Goal: Feedback & Contribution: Contribute content

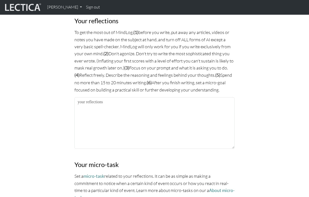
scroll to position [348, 0]
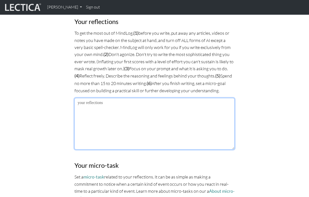
click at [148, 109] on textarea at bounding box center [155, 124] width 160 height 52
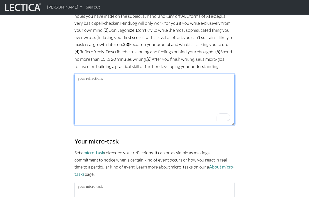
scroll to position [373, 0]
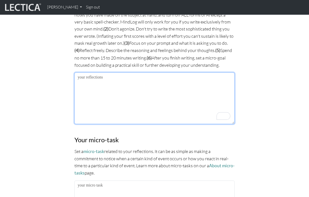
click at [139, 89] on textarea "To enrich screen reader interactions, please activate Accessibility in Grammarl…" at bounding box center [155, 99] width 160 height 52
paste textarea "**Describe and reflect upon some of the similarities and differences you’ve not…"
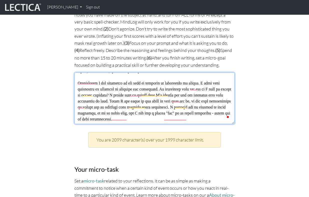
scroll to position [272, 0]
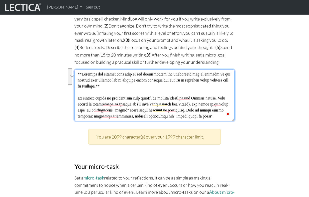
drag, startPoint x: 133, startPoint y: 84, endPoint x: 72, endPoint y: 68, distance: 63.3
click at [72, 68] on div "MindLog is a tool for reflecting on and learning from life experience. It's des…" at bounding box center [155, 38] width 166 height 695
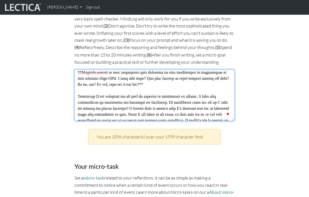
drag, startPoint x: 171, startPoint y: 108, endPoint x: 76, endPoint y: 96, distance: 95.9
click at [76, 96] on html "[PERSON_NAME] My Profile MindLog MindLog entries Sign out ." at bounding box center [154, 65] width 309 height 883
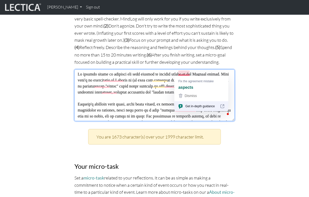
click at [189, 72] on textarea "To enrich screen reader interactions, please activate Accessibility in Grammarl…" at bounding box center [155, 96] width 160 height 52
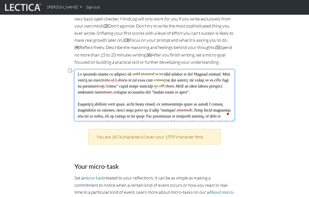
drag, startPoint x: 205, startPoint y: 78, endPoint x: 146, endPoint y: 79, distance: 59.5
click at [146, 79] on textarea "To enrich screen reader interactions, please activate Accessibility in Grammarl…" at bounding box center [155, 96] width 160 height 52
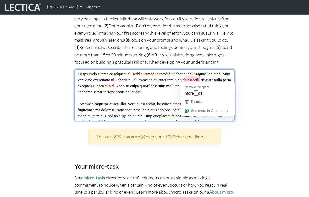
click at [196, 78] on textarea "To enrich screen reader interactions, please activate Accessibility in Grammarl…" at bounding box center [155, 96] width 160 height 52
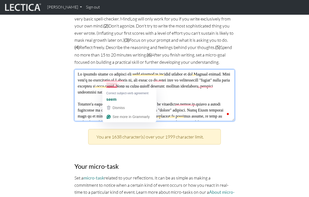
click at [117, 86] on textarea "To enrich screen reader interactions, please activate Accessibility in Grammarl…" at bounding box center [155, 96] width 160 height 52
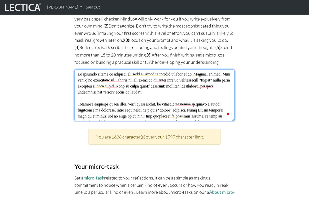
type textarea "My current models of learning are very similar to several aspects of the Lectic…"
drag, startPoint x: 159, startPoint y: 83, endPoint x: 183, endPoint y: 93, distance: 26.8
click at [183, 93] on textarea "To enrich screen reader interactions, please activate Accessibility in Grammarl…" at bounding box center [155, 96] width 160 height 52
drag, startPoint x: 213, startPoint y: 85, endPoint x: 158, endPoint y: 86, distance: 55.0
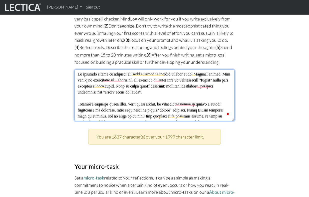
click at [158, 86] on textarea "To enrich screen reader interactions, please activate Accessibility in Grammarl…" at bounding box center [155, 96] width 160 height 52
click at [185, 88] on textarea "To enrich screen reader interactions, please activate Accessibility in Grammarl…" at bounding box center [155, 96] width 160 height 52
drag, startPoint x: 187, startPoint y: 89, endPoint x: 182, endPoint y: 89, distance: 5.3
click at [182, 89] on textarea "To enrich screen reader interactions, please activate Accessibility in Grammarl…" at bounding box center [155, 96] width 160 height 52
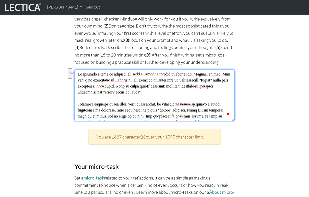
drag, startPoint x: 188, startPoint y: 90, endPoint x: 156, endPoint y: 83, distance: 32.0
click at [156, 83] on textarea "To enrich screen reader interactions, please activate Accessibility in Grammarl…" at bounding box center [155, 96] width 160 height 52
click at [199, 95] on textarea "To enrich screen reader interactions, please activate Accessibility in Grammarl…" at bounding box center [155, 96] width 160 height 52
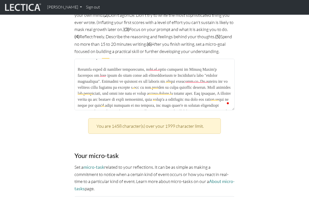
drag, startPoint x: 210, startPoint y: 80, endPoint x: 149, endPoint y: 86, distance: 61.3
click at [149, 86] on textarea "To enrich screen reader interactions, please activate Accessibility in Grammarl…" at bounding box center [155, 85] width 160 height 52
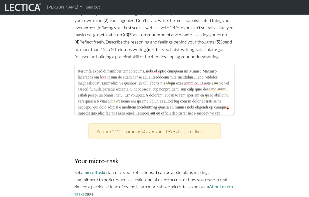
scroll to position [71, 0]
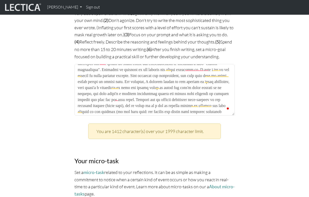
drag, startPoint x: 137, startPoint y: 92, endPoint x: 114, endPoint y: 94, distance: 23.3
click at [114, 94] on textarea "To enrich screen reader interactions, please activate Accessibility in Grammarl…" at bounding box center [155, 90] width 160 height 52
click at [93, 92] on textarea "To enrich screen reader interactions, please activate Accessibility in Grammarl…" at bounding box center [155, 90] width 160 height 52
drag, startPoint x: 127, startPoint y: 93, endPoint x: 131, endPoint y: 100, distance: 7.4
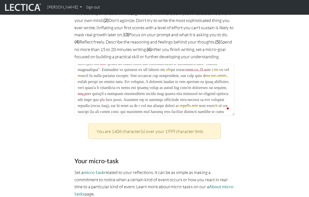
click at [131, 99] on textarea "To enrich screen reader interactions, please activate Accessibility in Grammarl…" at bounding box center [155, 90] width 160 height 52
click at [131, 100] on textarea "To enrich screen reader interactions, please activate Accessibility in Grammarl…" at bounding box center [155, 90] width 160 height 52
click at [100, 92] on textarea "To enrich screen reader interactions, please activate Accessibility in Grammarl…" at bounding box center [155, 90] width 160 height 52
drag, startPoint x: 155, startPoint y: 94, endPoint x: 158, endPoint y: 105, distance: 11.8
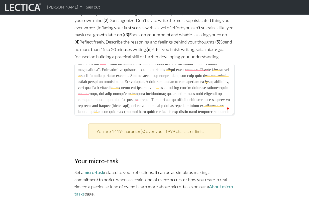
click at [158, 105] on textarea "To enrich screen reader interactions, please activate Accessibility in Grammarl…" at bounding box center [155, 90] width 160 height 52
click at [162, 92] on textarea "To enrich screen reader interactions, please activate Accessibility in Grammarl…" at bounding box center [155, 90] width 160 height 52
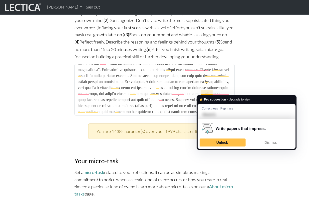
drag, startPoint x: 217, startPoint y: 92, endPoint x: 200, endPoint y: 92, distance: 16.5
click at [200, 92] on textarea "To enrich screen reader interactions, please activate Accessibility in Grammarl…" at bounding box center [155, 90] width 160 height 52
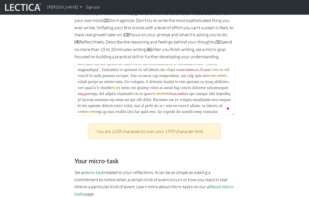
drag, startPoint x: 121, startPoint y: 94, endPoint x: 129, endPoint y: 104, distance: 12.5
click at [129, 104] on textarea "To enrich screen reader interactions, please activate Accessibility in Grammarl…" at bounding box center [155, 90] width 160 height 52
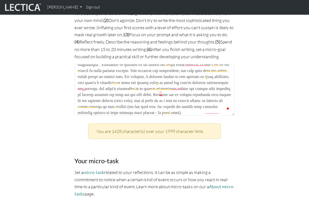
click at [162, 92] on textarea "To enrich screen reader interactions, please activate Accessibility in Grammarl…" at bounding box center [155, 90] width 160 height 52
click at [139, 94] on textarea "To enrich screen reader interactions, please activate Accessibility in Grammarl…" at bounding box center [155, 90] width 160 height 52
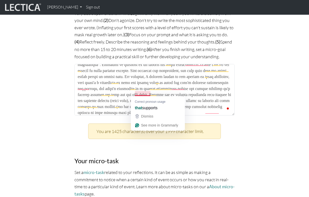
click at [150, 95] on textarea "To enrich screen reader interactions, please activate Accessibility in Grammarl…" at bounding box center [155, 90] width 160 height 52
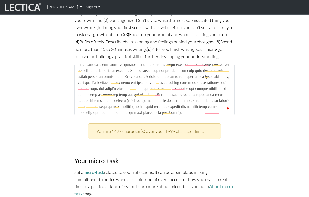
drag, startPoint x: 154, startPoint y: 94, endPoint x: 161, endPoint y: 94, distance: 7.3
click at [161, 94] on textarea "To enrich screen reader interactions, please activate Accessibility in Grammarl…" at bounding box center [155, 90] width 160 height 52
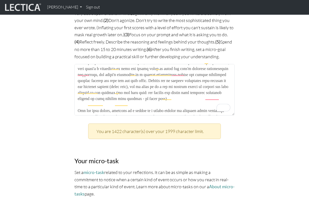
click at [90, 85] on textarea "To enrich screen reader interactions, please activate Accessibility in Grammarl…" at bounding box center [155, 90] width 160 height 52
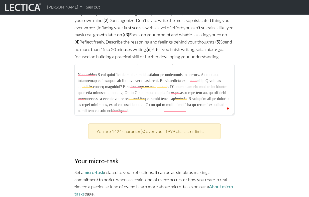
click at [123, 88] on textarea "To enrich screen reader interactions, please activate Accessibility in Grammarl…" at bounding box center [155, 90] width 160 height 52
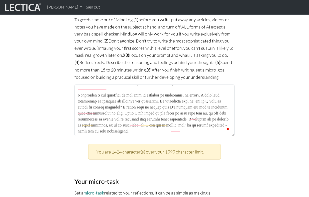
click at [79, 113] on textarea "To enrich screen reader interactions, please activate Accessibility in Grammarl…" at bounding box center [155, 111] width 160 height 52
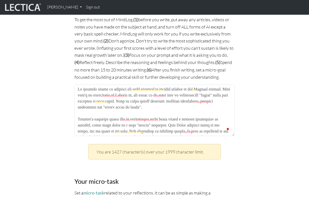
click at [78, 88] on textarea "To enrich screen reader interactions, please activate Accessibility in Grammarl…" at bounding box center [155, 111] width 160 height 52
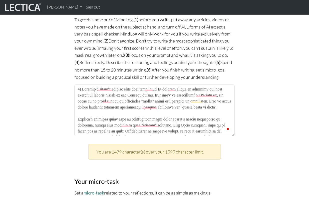
type textarea "1) Lectica's model's overlap quite well onto my own My current models of learni…"
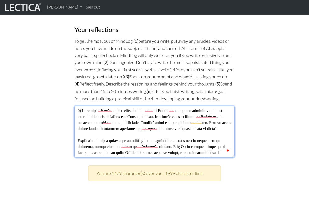
drag, startPoint x: 138, startPoint y: 109, endPoint x: 139, endPoint y: 116, distance: 7.4
click at [139, 116] on textarea "To enrich screen reader interactions, please activate Accessibility in Grammarl…" at bounding box center [155, 132] width 160 height 52
click at [168, 110] on textarea "To enrich screen reader interactions, please activate Accessibility in Grammarl…" at bounding box center [155, 132] width 160 height 52
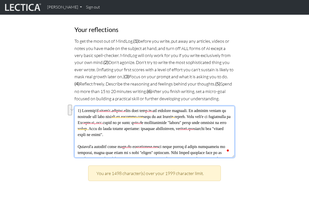
drag, startPoint x: 211, startPoint y: 115, endPoint x: 202, endPoint y: 110, distance: 10.3
click at [202, 110] on textarea "To enrich screen reader interactions, please activate Accessibility in Grammarl…" at bounding box center [155, 132] width 160 height 52
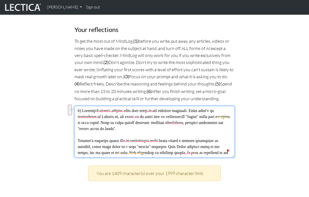
drag, startPoint x: 138, startPoint y: 116, endPoint x: 203, endPoint y: 109, distance: 65.1
click at [203, 109] on textarea "To enrich screen reader interactions, please activate Accessibility in Grammarl…" at bounding box center [155, 132] width 160 height 52
click at [207, 110] on textarea "To enrich screen reader interactions, please activate Accessibility in Grammarl…" at bounding box center [155, 132] width 160 height 52
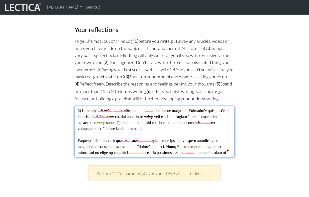
click at [86, 116] on textarea "To enrich screen reader interactions, please activate Accessibility in Grammarl…" at bounding box center [155, 132] width 160 height 52
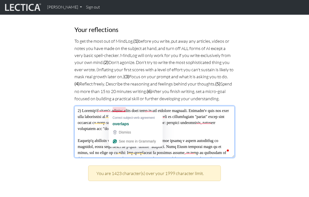
click at [191, 128] on textarea "To enrich screen reader interactions, please activate Accessibility in Grammarl…" at bounding box center [155, 132] width 160 height 52
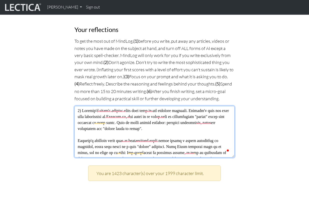
click at [126, 114] on textarea "To enrich screen reader interactions, please activate Accessibility in Grammarl…" at bounding box center [155, 132] width 160 height 52
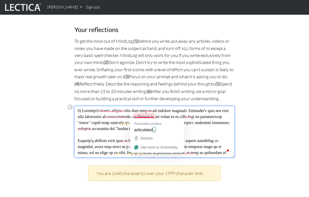
drag, startPoint x: 178, startPoint y: 116, endPoint x: 155, endPoint y: 115, distance: 23.3
click at [155, 115] on textarea "To enrich screen reader interactions, please activate Accessibility in Grammarl…" at bounding box center [155, 132] width 160 height 52
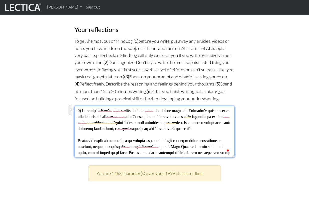
drag, startPoint x: 117, startPoint y: 122, endPoint x: 222, endPoint y: 116, distance: 104.7
click at [222, 116] on textarea "To enrich screen reader interactions, please activate Accessibility in Grammarl…" at bounding box center [155, 132] width 160 height 52
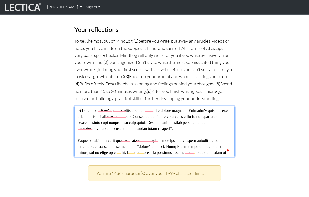
click at [147, 124] on textarea "To enrich screen reader interactions, please activate Accessibility in Grammarl…" at bounding box center [155, 132] width 160 height 52
drag, startPoint x: 182, startPoint y: 121, endPoint x: 190, endPoint y: 129, distance: 10.4
click at [190, 129] on textarea "To enrich screen reader interactions, please activate Accessibility in Grammarl…" at bounding box center [155, 132] width 160 height 52
drag, startPoint x: 182, startPoint y: 120, endPoint x: 225, endPoint y: 128, distance: 43.9
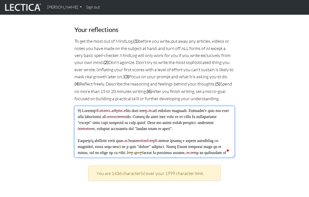
click at [225, 128] on textarea "To enrich screen reader interactions, please activate Accessibility in Grammarl…" at bounding box center [155, 132] width 160 height 52
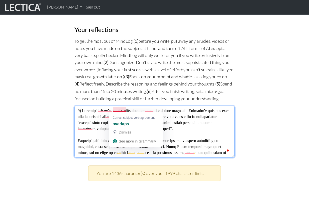
click at [117, 110] on textarea "To enrich screen reader interactions, please activate Accessibility in Grammarl…" at bounding box center [155, 132] width 160 height 52
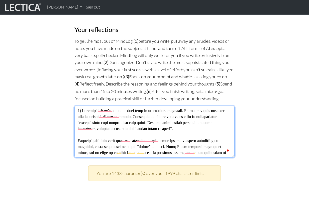
click at [145, 114] on textarea "To enrich screen reader interactions, please activate Accessibility in Grammarl…" at bounding box center [155, 132] width 160 height 52
click at [114, 110] on textarea "To enrich screen reader interactions, please activate Accessibility in Grammarl…" at bounding box center [155, 132] width 160 height 52
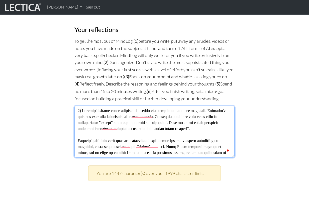
click at [169, 110] on textarea "To enrich screen reader interactions, please activate Accessibility in Grammarl…" at bounding box center [155, 132] width 160 height 52
click at [164, 119] on textarea "To enrich screen reader interactions, please activate Accessibility in Grammarl…" at bounding box center [155, 132] width 160 height 52
click at [144, 109] on textarea "To enrich screen reader interactions, please activate Accessibility in Grammarl…" at bounding box center [155, 132] width 160 height 52
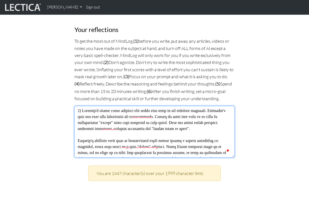
type textarea "1) Lectica's models about learning maps quite well onto my own learning ontolog…"
click at [160, 120] on textarea "To enrich screen reader interactions, please activate Accessibility in Grammarl…" at bounding box center [155, 132] width 160 height 52
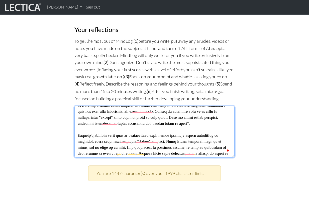
scroll to position [0, 0]
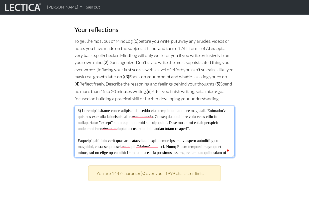
drag, startPoint x: 141, startPoint y: 110, endPoint x: 142, endPoint y: 133, distance: 23.1
click at [142, 133] on textarea "To enrich screen reader interactions, please activate Accessibility in Grammarl…" at bounding box center [155, 132] width 160 height 52
drag, startPoint x: 131, startPoint y: 123, endPoint x: 131, endPoint y: 135, distance: 11.8
click at [131, 135] on textarea "To enrich screen reader interactions, please activate Accessibility in Grammarl…" at bounding box center [155, 132] width 160 height 52
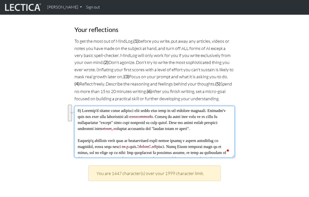
click at [131, 135] on textarea "To enrich screen reader interactions, please activate Accessibility in Grammarl…" at bounding box center [155, 132] width 160 height 52
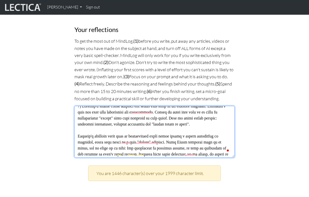
click at [118, 126] on textarea "To enrich screen reader interactions, please activate Accessibility in Grammarl…" at bounding box center [155, 132] width 160 height 52
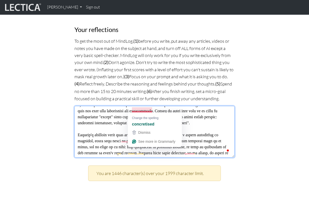
click at [104, 127] on textarea "To enrich screen reader interactions, please activate Accessibility in Grammarl…" at bounding box center [155, 132] width 160 height 52
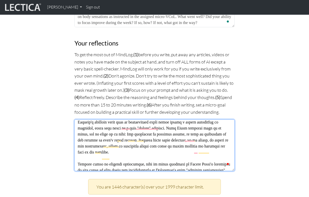
click at [121, 128] on textarea "To enrich screen reader interactions, please activate Accessibility in Grammarl…" at bounding box center [155, 146] width 160 height 52
click at [119, 128] on textarea "To enrich screen reader interactions, please activate Accessibility in Grammarl…" at bounding box center [155, 146] width 160 height 52
click at [102, 128] on textarea "To enrich screen reader interactions, please activate Accessibility in Grammarl…" at bounding box center [155, 146] width 160 height 52
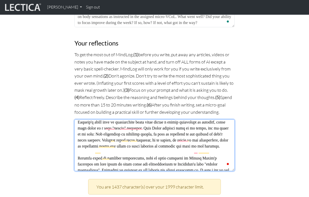
click at [115, 126] on textarea "To enrich screen reader interactions, please activate Accessibility in Grammarl…" at bounding box center [155, 146] width 160 height 52
drag, startPoint x: 180, startPoint y: 128, endPoint x: 120, endPoint y: 126, distance: 60.0
click at [120, 126] on textarea "To enrich screen reader interactions, please activate Accessibility in Grammarl…" at bounding box center [155, 146] width 160 height 52
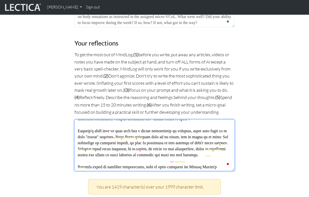
drag, startPoint x: 159, startPoint y: 136, endPoint x: 198, endPoint y: 136, distance: 39.3
click at [198, 136] on textarea "To enrich screen reader interactions, please activate Accessibility in Grammarl…" at bounding box center [155, 146] width 160 height 52
click at [199, 144] on textarea "To enrich screen reader interactions, please activate Accessibility in Grammarl…" at bounding box center [155, 146] width 160 height 52
click at [198, 136] on textarea "To enrich screen reader interactions, please activate Accessibility in Grammarl…" at bounding box center [155, 146] width 160 height 52
drag, startPoint x: 129, startPoint y: 142, endPoint x: 156, endPoint y: 152, distance: 28.8
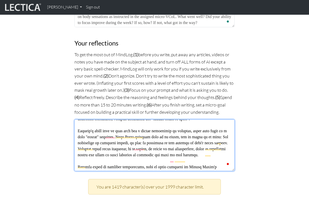
click at [156, 152] on textarea "To enrich screen reader interactions, please activate Accessibility in Grammarl…" at bounding box center [155, 146] width 160 height 52
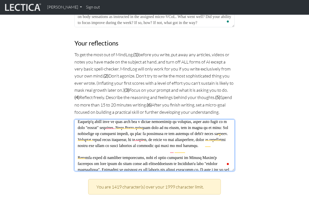
drag, startPoint x: 153, startPoint y: 137, endPoint x: 153, endPoint y: 147, distance: 10.8
click at [153, 147] on textarea "To enrich screen reader interactions, please activate Accessibility in Grammarl…" at bounding box center [155, 146] width 160 height 52
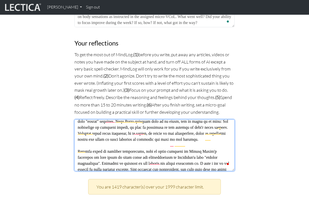
drag, startPoint x: 126, startPoint y: 137, endPoint x: 127, endPoint y: 149, distance: 12.8
click at [127, 149] on textarea "To enrich screen reader interactions, please activate Accessibility in Grammarl…" at bounding box center [155, 146] width 160 height 52
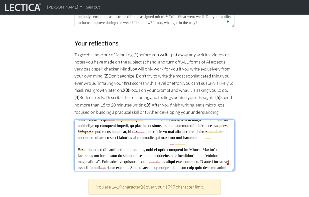
click at [183, 137] on textarea "To enrich screen reader interactions, please activate Accessibility in Grammarl…" at bounding box center [155, 146] width 160 height 52
click at [163, 136] on textarea "To enrich screen reader interactions, please activate Accessibility in Grammarl…" at bounding box center [155, 146] width 160 height 52
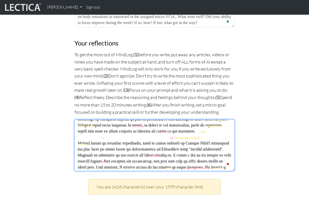
drag, startPoint x: 133, startPoint y: 135, endPoint x: 134, endPoint y: 144, distance: 9.1
click at [134, 144] on textarea "To enrich screen reader interactions, please activate Accessibility in Grammarl…" at bounding box center [155, 146] width 160 height 52
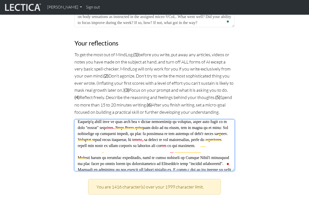
drag, startPoint x: 127, startPoint y: 132, endPoint x: 197, endPoint y: 127, distance: 70.7
click at [197, 127] on textarea "To enrich screen reader interactions, please activate Accessibility in Grammarl…" at bounding box center [155, 146] width 160 height 52
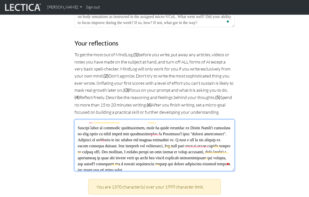
drag, startPoint x: 114, startPoint y: 132, endPoint x: 122, endPoint y: 142, distance: 12.7
click at [122, 141] on textarea "To enrich screen reader interactions, please activate Accessibility in Grammarl…" at bounding box center [155, 146] width 160 height 52
click at [122, 142] on textarea "To enrich screen reader interactions, please activate Accessibility in Grammarl…" at bounding box center [155, 146] width 160 height 52
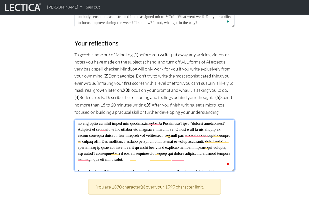
drag, startPoint x: 107, startPoint y: 128, endPoint x: 75, endPoint y: 130, distance: 32.5
click at [74, 130] on html "[PERSON_NAME] My Profile MindLog MindLog entries Sign out ." at bounding box center [154, 115] width 309 height 883
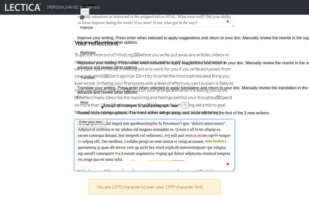
click at [149, 129] on textarea "To enrich screen reader interactions, please activate Accessibility in Grammarl…" at bounding box center [155, 146] width 160 height 52
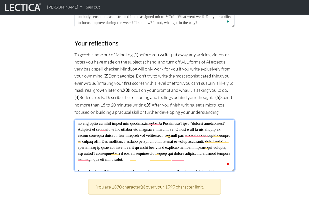
drag, startPoint x: 150, startPoint y: 129, endPoint x: 78, endPoint y: 128, distance: 72.0
click at [78, 128] on textarea "To enrich screen reader interactions, please activate Accessibility in Grammarl…" at bounding box center [155, 146] width 160 height 52
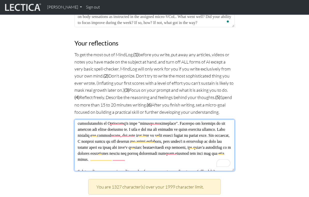
drag, startPoint x: 121, startPoint y: 128, endPoint x: 184, endPoint y: 138, distance: 63.8
click at [184, 138] on textarea "To enrich screen reader interactions, please activate Accessibility in Grammarl…" at bounding box center [155, 146] width 160 height 52
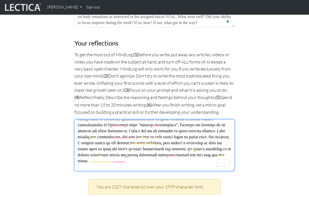
click at [201, 131] on textarea "To enrich screen reader interactions, please activate Accessibility in Grammarl…" at bounding box center [155, 146] width 160 height 52
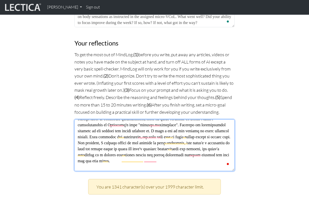
click at [177, 138] on textarea "To enrich screen reader interactions, please activate Accessibility in Grammarl…" at bounding box center [155, 146] width 160 height 52
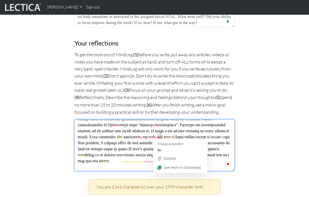
click at [162, 135] on textarea "To enrich screen reader interactions, please activate Accessibility in Grammarl…" at bounding box center [155, 146] width 160 height 52
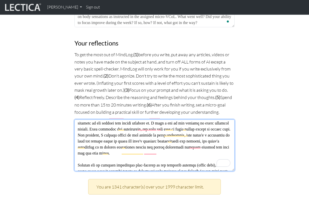
drag, startPoint x: 109, startPoint y: 134, endPoint x: 163, endPoint y: 127, distance: 54.2
click at [163, 127] on textarea "To enrich screen reader interactions, please activate Accessibility in Grammarl…" at bounding box center [155, 146] width 160 height 52
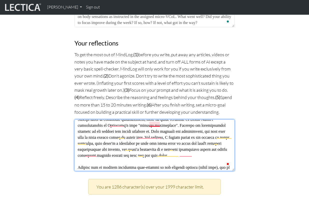
click at [154, 123] on textarea "To enrich screen reader interactions, please activate Accessibility in Grammarl…" at bounding box center [155, 146] width 160 height 52
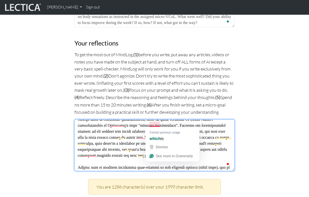
click at [154, 123] on textarea "To enrich screen reader interactions, please activate Accessibility in Grammarl…" at bounding box center [155, 146] width 160 height 52
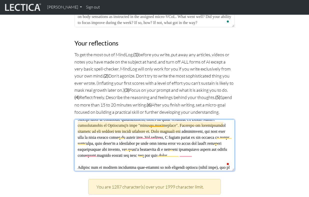
drag, startPoint x: 165, startPoint y: 126, endPoint x: 150, endPoint y: 125, distance: 14.8
click at [150, 125] on textarea "To enrich screen reader interactions, please activate Accessibility in Grammarl…" at bounding box center [155, 146] width 160 height 52
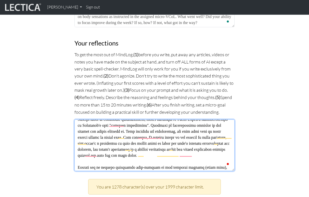
click at [155, 125] on textarea "To enrich screen reader interactions, please activate Accessibility in Grammarl…" at bounding box center [155, 146] width 160 height 52
type textarea "1) Lectica's models about learning maps quite well onto my own learning ontolog…"
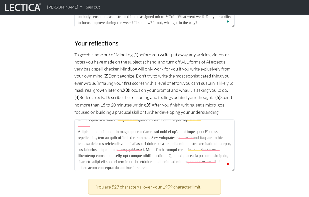
click at [114, 137] on textarea "To enrich screen reader interactions, please activate Accessibility in Grammarl…" at bounding box center [155, 146] width 160 height 52
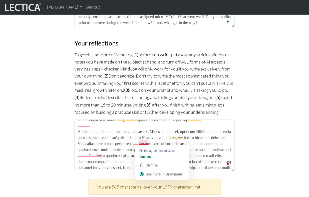
click at [148, 141] on textarea "To enrich screen reader interactions, please activate Accessibility in Grammarl…" at bounding box center [155, 146] width 160 height 52
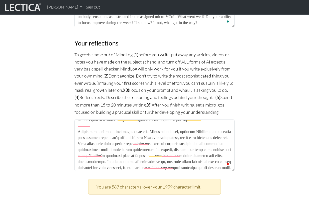
drag, startPoint x: 151, startPoint y: 142, endPoint x: 116, endPoint y: 149, distance: 35.7
click at [116, 149] on textarea "To enrich screen reader interactions, please activate Accessibility in Grammarl…" at bounding box center [155, 146] width 160 height 52
click at [80, 135] on textarea "To enrich screen reader interactions, please activate Accessibility in Grammarl…" at bounding box center [155, 146] width 160 height 52
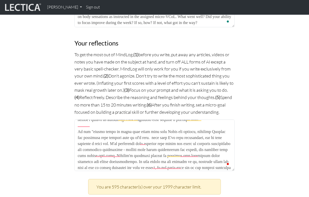
click at [129, 136] on textarea "To enrich screen reader interactions, please activate Accessibility in Grammarl…" at bounding box center [155, 146] width 160 height 52
click at [93, 137] on textarea "To enrich screen reader interactions, please activate Accessibility in Grammarl…" at bounding box center [155, 146] width 160 height 52
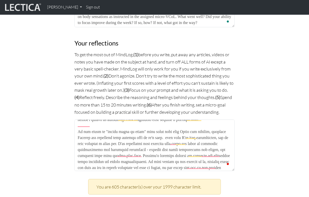
click at [100, 135] on textarea "To enrich screen reader interactions, please activate Accessibility in Grammarl…" at bounding box center [155, 146] width 160 height 52
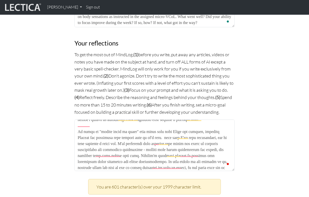
click at [178, 137] on textarea "To enrich screen reader interactions, please activate Accessibility in Grammarl…" at bounding box center [155, 146] width 160 height 52
click at [209, 137] on textarea "To enrich screen reader interactions, please activate Accessibility in Grammarl…" at bounding box center [155, 146] width 160 height 52
click at [219, 136] on textarea "To enrich screen reader interactions, please activate Accessibility in Grammarl…" at bounding box center [155, 146] width 160 height 52
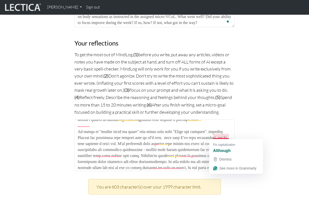
click at [219, 136] on textarea "To enrich screen reader interactions, please activate Accessibility in Grammarl…" at bounding box center [155, 146] width 160 height 52
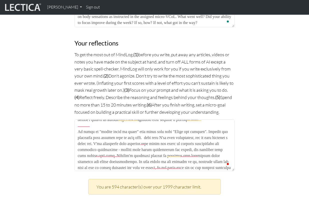
click at [104, 142] on textarea "To enrich screen reader interactions, please activate Accessibility in Grammarl…" at bounding box center [155, 146] width 160 height 52
type textarea "1) Lectica's models about learning maps quite well onto my own learning ontolog…"
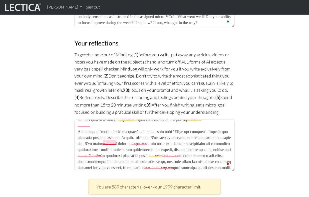
click at [111, 143] on textarea "To enrich screen reader interactions, please activate Accessibility in Grammarl…" at bounding box center [155, 146] width 160 height 52
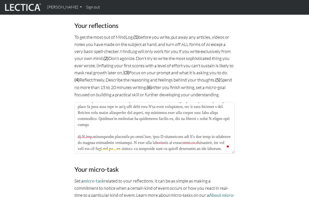
scroll to position [138, 0]
drag, startPoint x: 113, startPoint y: 135, endPoint x: 96, endPoint y: 135, distance: 17.8
click at [96, 135] on textarea "To enrich screen reader interactions, please activate Accessibility in Grammarl…" at bounding box center [155, 128] width 160 height 52
click at [136, 136] on textarea "To enrich screen reader interactions, please activate Accessibility in Grammarl…" at bounding box center [155, 128] width 160 height 52
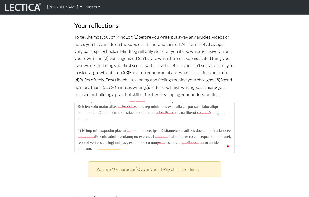
drag, startPoint x: 155, startPoint y: 146, endPoint x: 156, endPoint y: 142, distance: 4.1
click at [156, 142] on textarea "To enrich screen reader interactions, please activate Accessibility in Grammarl…" at bounding box center [155, 128] width 160 height 52
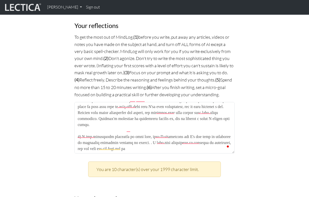
scroll to position [132, 0]
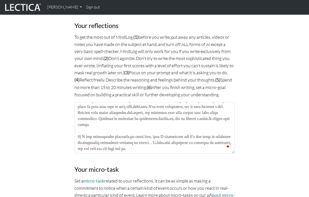
click at [128, 148] on textarea "To enrich screen reader interactions, please activate Accessibility in Grammarl…" at bounding box center [155, 128] width 160 height 52
click at [183, 148] on textarea "To enrich screen reader interactions, please activate Accessibility in Grammarl…" at bounding box center [155, 128] width 160 height 52
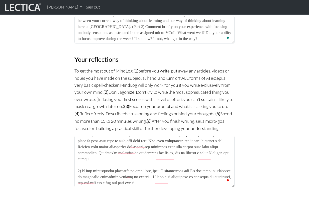
scroll to position [0, 0]
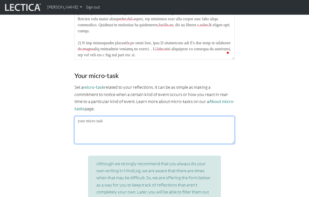
click at [148, 120] on textarea at bounding box center [155, 130] width 160 height 28
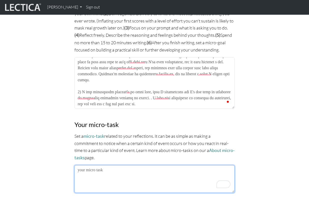
scroll to position [388, 0]
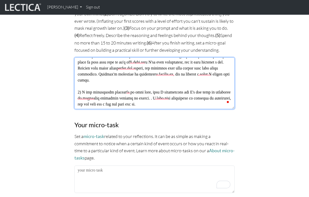
click at [166, 81] on textarea "To enrich screen reader interactions, please activate Accessibility in Grammarl…" at bounding box center [155, 84] width 160 height 52
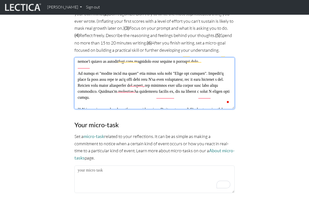
scroll to position [109, 0]
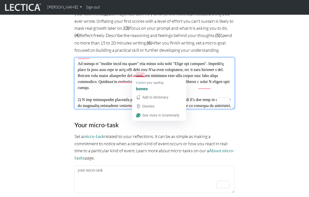
click at [140, 74] on textarea "To enrich screen reader interactions, please activate Accessibility in Grammarl…" at bounding box center [155, 84] width 160 height 52
click at [144, 75] on textarea "To enrich screen reader interactions, please activate Accessibility in Grammarl…" at bounding box center [155, 84] width 160 height 52
drag, startPoint x: 145, startPoint y: 75, endPoint x: 116, endPoint y: 76, distance: 29.8
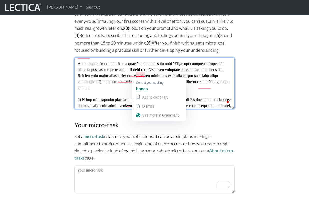
click at [116, 76] on textarea "To enrich screen reader interactions, please activate Accessibility in Grammarl…" at bounding box center [155, 84] width 160 height 52
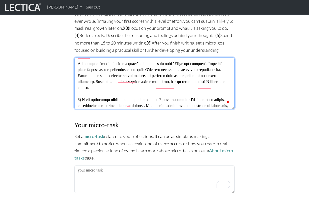
click at [130, 87] on textarea "To enrich screen reader interactions, please activate Accessibility in Grammarl…" at bounding box center [155, 84] width 160 height 52
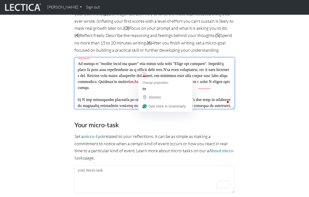
click at [144, 74] on textarea "To enrich screen reader interactions, please activate Accessibility in Grammarl…" at bounding box center [155, 84] width 160 height 52
click at [128, 75] on textarea "To enrich screen reader interactions, please activate Accessibility in Grammarl…" at bounding box center [155, 84] width 160 height 52
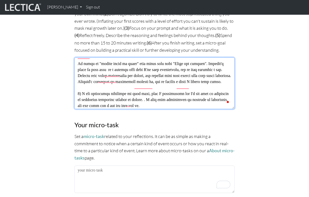
drag, startPoint x: 172, startPoint y: 74, endPoint x: 76, endPoint y: 75, distance: 95.3
click at [76, 75] on html "Josefine Roeding My Profile MindLog MindLog entries Sign out ." at bounding box center [154, 38] width 309 height 853
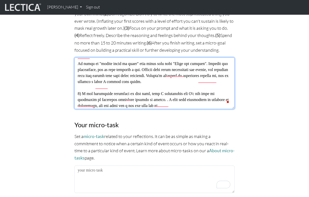
click at [104, 76] on textarea "To enrich screen reader interactions, please activate Accessibility in Grammarl…" at bounding box center [155, 84] width 160 height 52
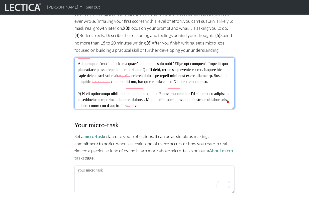
click at [105, 77] on textarea "To enrich screen reader interactions, please activate Accessibility in Grammarl…" at bounding box center [155, 84] width 160 height 52
click at [222, 74] on textarea "To enrich screen reader interactions, please activate Accessibility in Grammarl…" at bounding box center [155, 84] width 160 height 52
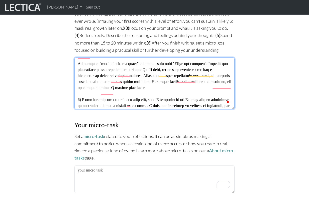
click at [186, 85] on textarea "To enrich screen reader interactions, please activate Accessibility in Grammarl…" at bounding box center [155, 84] width 160 height 52
click at [145, 81] on textarea "To enrich screen reader interactions, please activate Accessibility in Grammarl…" at bounding box center [155, 84] width 160 height 52
click at [160, 81] on textarea "To enrich screen reader interactions, please activate Accessibility in Grammarl…" at bounding box center [155, 84] width 160 height 52
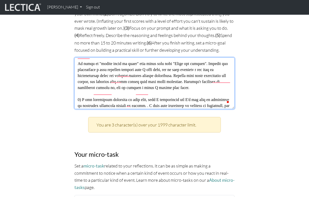
click at [182, 89] on textarea "To enrich screen reader interactions, please activate Accessibility in Grammarl…" at bounding box center [155, 84] width 160 height 52
click at [185, 81] on textarea "To enrich screen reader interactions, please activate Accessibility in Grammarl…" at bounding box center [155, 84] width 160 height 52
click at [115, 79] on textarea "To enrich screen reader interactions, please activate Accessibility in Grammarl…" at bounding box center [155, 84] width 160 height 52
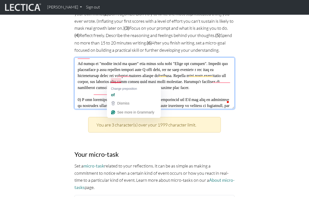
click at [115, 79] on textarea "To enrich screen reader interactions, please activate Accessibility in Grammarl…" at bounding box center [155, 84] width 160 height 52
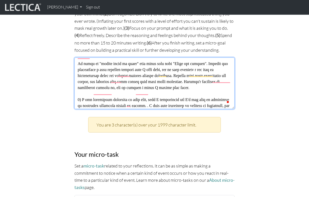
drag, startPoint x: 223, startPoint y: 74, endPoint x: 213, endPoint y: 74, distance: 9.8
click at [213, 74] on textarea "To enrich screen reader interactions, please activate Accessibility in Grammarl…" at bounding box center [155, 84] width 160 height 52
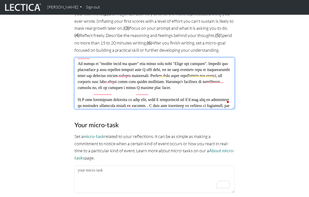
click at [158, 82] on textarea "To enrich screen reader interactions, please activate Accessibility in Grammarl…" at bounding box center [155, 84] width 160 height 52
drag, startPoint x: 148, startPoint y: 79, endPoint x: 154, endPoint y: 103, distance: 24.0
click at [154, 102] on textarea "To enrich screen reader interactions, please activate Accessibility in Grammarl…" at bounding box center [155, 84] width 160 height 52
click at [158, 92] on textarea "To enrich screen reader interactions, please activate Accessibility in Grammarl…" at bounding box center [155, 84] width 160 height 52
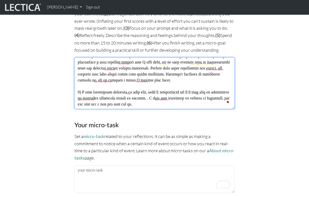
scroll to position [132, 0]
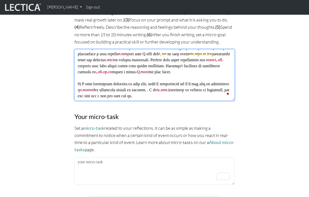
click at [180, 93] on textarea "To enrich screen reader interactions, please activate Accessibility in Grammarl…" at bounding box center [155, 75] width 160 height 52
click at [167, 89] on textarea "To enrich screen reader interactions, please activate Accessibility in Grammarl…" at bounding box center [155, 75] width 160 height 52
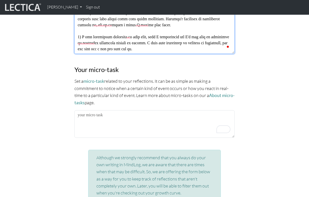
type textarea "1) Lectica's models about learning maps quite well onto my own learning ontolog…"
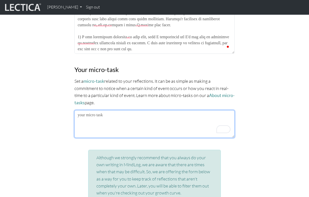
click at [128, 120] on textarea "To enrich screen reader interactions, please activate Accessibility in Grammarl…" at bounding box center [155, 124] width 160 height 28
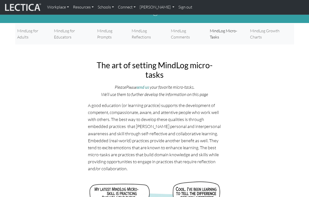
scroll to position [16, 0]
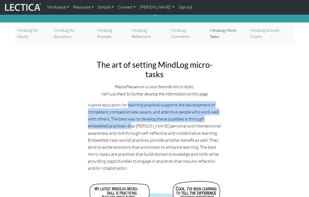
drag, startPoint x: 128, startPoint y: 95, endPoint x: 131, endPoint y: 121, distance: 26.3
click at [131, 121] on p "A good education (or learning practice) supports the development of competent, …" at bounding box center [155, 136] width 134 height 70
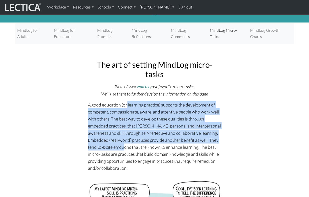
drag, startPoint x: 127, startPoint y: 100, endPoint x: 125, endPoint y: 141, distance: 40.3
click at [125, 140] on p "A good education (or learning practice) supports the development of competent, …" at bounding box center [155, 136] width 134 height 70
click at [125, 141] on p "A good education (or learning practice) supports the development of competent, …" at bounding box center [155, 136] width 134 height 70
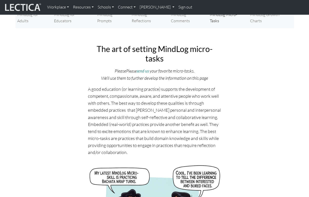
scroll to position [33, 0]
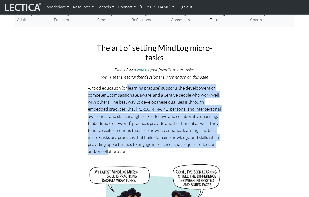
drag, startPoint x: 126, startPoint y: 83, endPoint x: 122, endPoint y: 148, distance: 65.4
click at [122, 148] on p "A good education (or learning practice) supports the development of competent, …" at bounding box center [155, 120] width 134 height 70
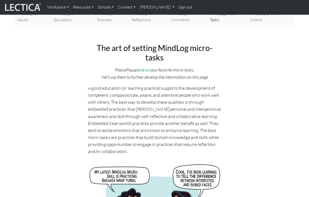
click at [124, 146] on p "A good education (or learning practice) supports the development of competent, …" at bounding box center [155, 120] width 134 height 70
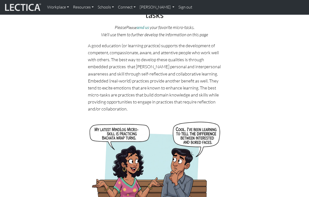
scroll to position [76, 0]
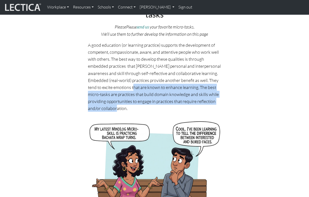
drag, startPoint x: 132, startPoint y: 79, endPoint x: 130, endPoint y: 104, distance: 25.4
click at [130, 104] on p "A good education (or learning practice) supports the development of competent, …" at bounding box center [155, 77] width 134 height 70
click at [130, 105] on p "A good education (or learning practice) supports the development of competent, …" at bounding box center [155, 77] width 134 height 70
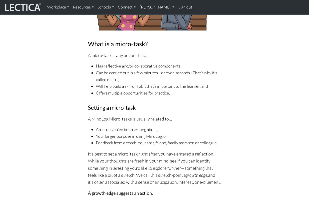
scroll to position [249, 0]
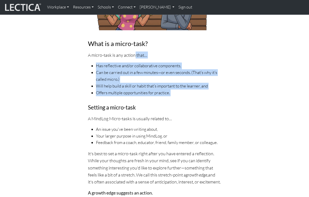
drag, startPoint x: 135, startPoint y: 51, endPoint x: 130, endPoint y: 97, distance: 46.5
click at [130, 97] on div "The art of setting MindLog micro-tasks Please Please send us your favorite micr…" at bounding box center [155, 115] width 140 height 585
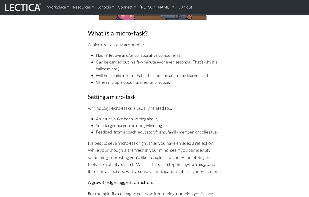
scroll to position [260, 0]
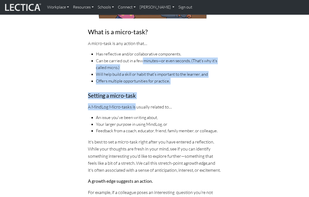
drag, startPoint x: 142, startPoint y: 51, endPoint x: 135, endPoint y: 97, distance: 46.6
click at [135, 97] on div "The art of setting MindLog micro-tasks Please Please send us your favorite micr…" at bounding box center [155, 103] width 140 height 585
click at [136, 78] on li "Offers multiple opportunities for practice." at bounding box center [159, 81] width 126 height 7
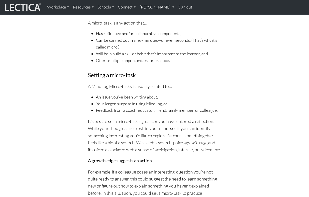
scroll to position [283, 0]
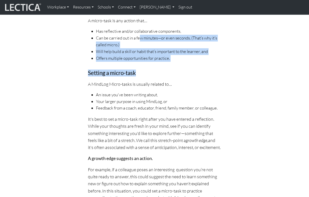
drag, startPoint x: 141, startPoint y: 34, endPoint x: 142, endPoint y: 71, distance: 37.0
click at [142, 68] on div "The art of setting MindLog micro-tasks Please Please send us your favorite micr…" at bounding box center [155, 81] width 140 height 585
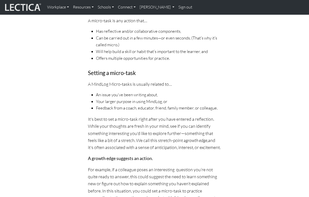
click at [142, 72] on div "The art of setting MindLog micro-tasks Please Please send us your favorite micr…" at bounding box center [155, 81] width 140 height 585
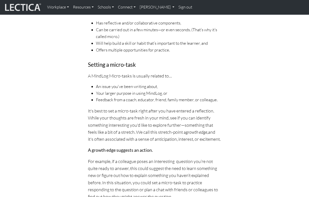
scroll to position [292, 0]
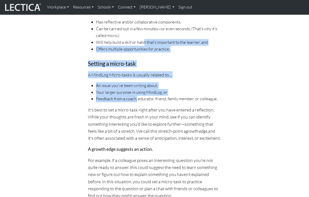
drag, startPoint x: 146, startPoint y: 34, endPoint x: 138, endPoint y: 91, distance: 56.8
click at [138, 90] on div "The art of setting MindLog micro-tasks Please Please send us your favorite micr…" at bounding box center [155, 71] width 140 height 585
click at [138, 96] on li "Feedback from a coach, educator, friend, family member, or colleague." at bounding box center [159, 99] width 126 height 7
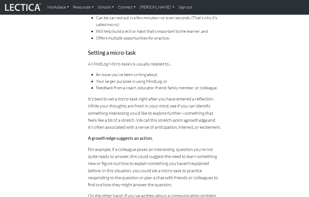
scroll to position [304, 0]
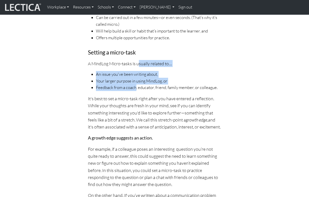
drag, startPoint x: 139, startPoint y: 56, endPoint x: 136, endPoint y: 83, distance: 27.7
click at [136, 83] on div "The art of setting MindLog micro-tasks Please Please send us your favorite micr…" at bounding box center [155, 60] width 140 height 585
click at [136, 84] on li "Feedback from a coach, educator, friend, family member, or colleague." at bounding box center [159, 87] width 126 height 7
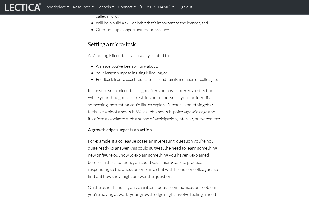
scroll to position [312, 0]
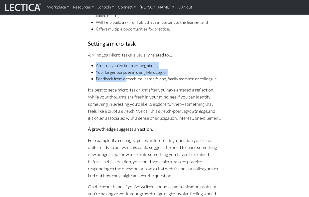
drag, startPoint x: 129, startPoint y: 55, endPoint x: 127, endPoint y: 72, distance: 17.1
click at [127, 72] on div "The art of setting MindLog micro-tasks Please Please send us your favorite micr…" at bounding box center [155, 51] width 140 height 585
click at [127, 76] on li "Feedback from a coach, educator, friend, family member, or colleague." at bounding box center [159, 79] width 126 height 7
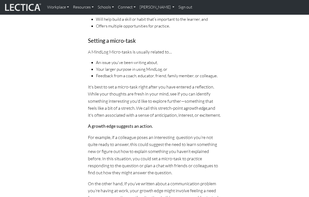
scroll to position [317, 0]
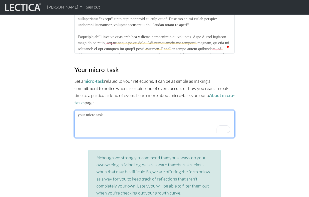
scroll to position [132, 0]
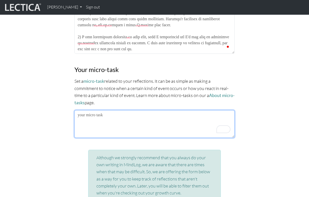
click at [134, 120] on textarea "To enrich screen reader interactions, please activate Accessibility in Grammarl…" at bounding box center [155, 124] width 160 height 28
drag, startPoint x: 141, startPoint y: 113, endPoint x: 117, endPoint y: 113, distance: 23.8
click at [117, 113] on textarea "I am going to practice noticing how reflection" at bounding box center [155, 124] width 160 height 28
click at [138, 115] on textarea "I am going to practice reflection" at bounding box center [155, 124] width 160 height 28
click at [116, 112] on textarea "I am going to practice reflection in connection to learning." at bounding box center [155, 124] width 160 height 28
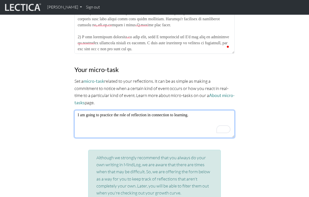
click at [210, 110] on textarea "I am going to practice the role of reflection in connection to learning." at bounding box center [155, 124] width 160 height 28
click at [207, 113] on textarea "I am going to practice the role of reflection in connection to learning." at bounding box center [155, 124] width 160 height 28
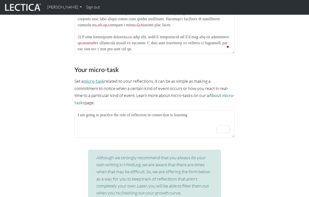
click at [100, 79] on link "micro-task" at bounding box center [94, 81] width 21 height 5
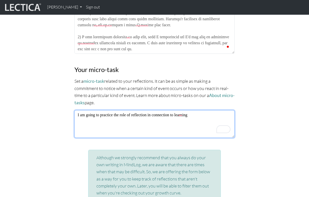
drag, startPoint x: 205, startPoint y: 119, endPoint x: 125, endPoint y: 116, distance: 80.3
click at [125, 116] on textarea "I am going to practice the role of reflection in connection to learning" at bounding box center [155, 124] width 160 height 28
click at [117, 113] on textarea "I am going to practice the role of reflection in connection to learning" at bounding box center [155, 124] width 160 height 28
drag, startPoint x: 117, startPoint y: 113, endPoint x: 201, endPoint y: 113, distance: 83.8
click at [201, 113] on textarea "I am going to practice the role of reflection in connection to learning" at bounding box center [155, 124] width 160 height 28
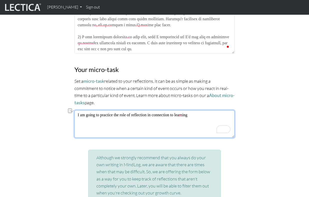
click at [201, 113] on textarea "I am going to practice the role of reflection in connection to learning" at bounding box center [155, 124] width 160 height 28
click at [116, 113] on textarea "I am going to practice the role of reflection in connection to learning" at bounding box center [155, 124] width 160 height 28
click at [171, 120] on textarea "I am going to practice reflecting about the role of reflection in connection to…" at bounding box center [155, 124] width 160 height 28
click at [230, 112] on textarea "I am going to practice reflecting about the role of reflection in connection to…" at bounding box center [155, 124] width 160 height 28
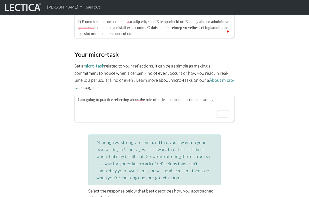
scroll to position [459, 0]
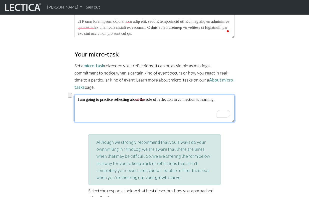
drag, startPoint x: 134, startPoint y: 99, endPoint x: 238, endPoint y: 97, distance: 104.6
type textarea "I am going to practice reflecting"
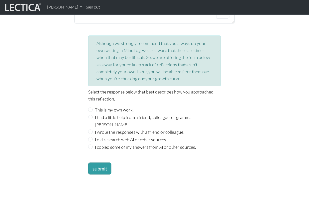
scroll to position [558, 0]
click at [122, 106] on label "This is my own work." at bounding box center [114, 109] width 39 height 7
click at [93, 107] on input "This is my own work." at bounding box center [90, 109] width 5 height 5
radio input "true"
click at [101, 162] on button "submit" at bounding box center [99, 168] width 23 height 12
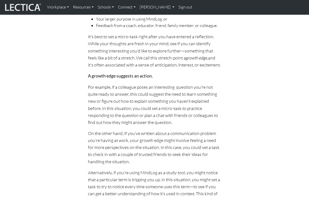
scroll to position [366, 0]
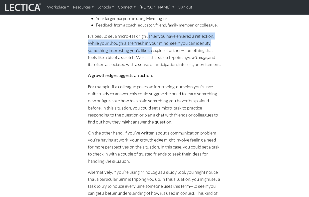
drag, startPoint x: 149, startPoint y: 28, endPoint x: 151, endPoint y: 41, distance: 13.0
click at [151, 41] on p "It's best to set a micro-task right after you have entered a reflection. While …" at bounding box center [155, 50] width 134 height 35
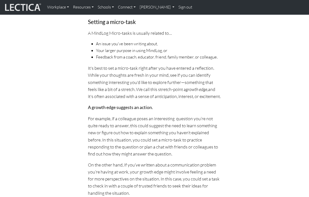
scroll to position [332, 0]
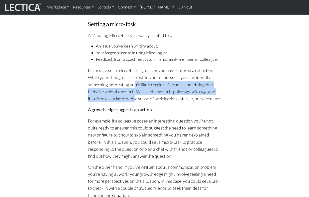
drag, startPoint x: 133, startPoint y: 76, endPoint x: 135, endPoint y: 95, distance: 19.1
click at [135, 95] on p "It's best to set a micro-task right after you have entered a reflection. While …" at bounding box center [155, 84] width 134 height 35
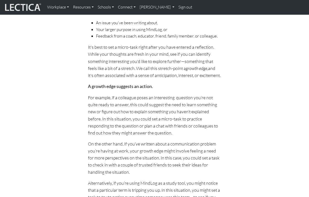
scroll to position [356, 0]
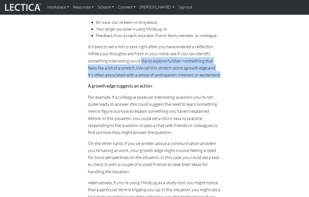
drag, startPoint x: 140, startPoint y: 55, endPoint x: 146, endPoint y: 73, distance: 18.6
click at [146, 72] on div "The art of setting MindLog micro-tasks Please Please send us your favorite micr…" at bounding box center [155, 8] width 140 height 585
click at [146, 73] on div "The art of setting MindLog micro-tasks Please Please send us your favorite micr…" at bounding box center [155, 8] width 140 height 585
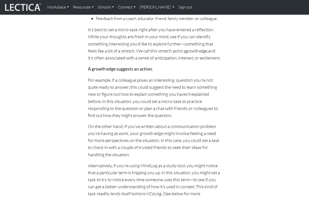
scroll to position [373, 0]
drag, startPoint x: 141, startPoint y: 42, endPoint x: 164, endPoint y: 65, distance: 32.5
click at [164, 65] on p "A growth edge suggests an action." at bounding box center [155, 68] width 134 height 7
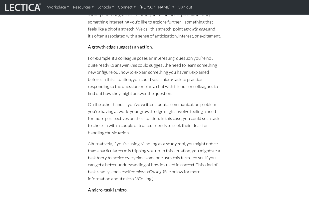
scroll to position [395, 0]
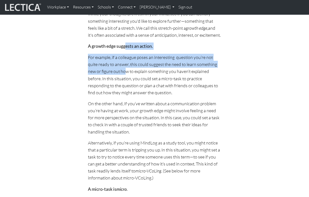
drag, startPoint x: 125, startPoint y: 41, endPoint x: 126, endPoint y: 67, distance: 25.6
click at [126, 67] on p "For example, if a colleague poses an interesting question you’re not quite read…" at bounding box center [155, 75] width 134 height 42
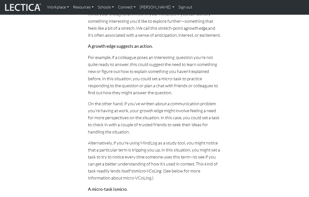
drag, startPoint x: 129, startPoint y: 40, endPoint x: 177, endPoint y: 88, distance: 68.1
click at [177, 88] on p "For example, if a colleague poses an interesting question you’re not quite read…" at bounding box center [155, 75] width 134 height 42
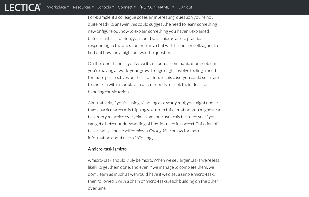
scroll to position [439, 0]
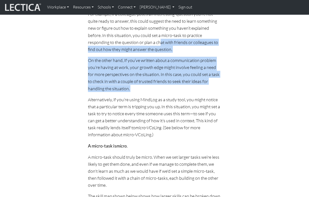
drag, startPoint x: 161, startPoint y: 33, endPoint x: 159, endPoint y: 89, distance: 55.5
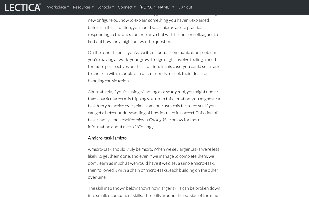
scroll to position [448, 0]
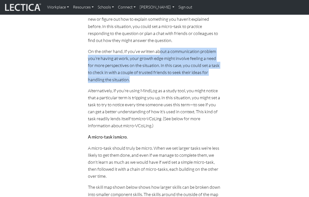
drag, startPoint x: 160, startPoint y: 45, endPoint x: 156, endPoint y: 73, distance: 27.9
click at [156, 73] on p "On the other hand, If you’ve written about a communication problem you’re havin…" at bounding box center [155, 65] width 134 height 35
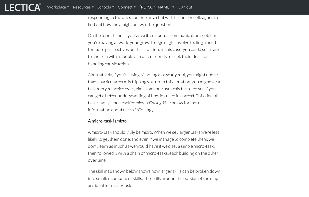
scroll to position [465, 0]
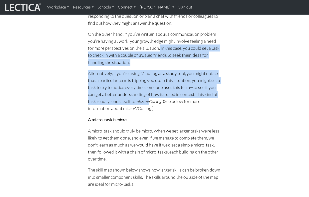
drag, startPoint x: 153, startPoint y: 42, endPoint x: 150, endPoint y: 94, distance: 52.4
click at [150, 99] on icon "micro-VCoLing" at bounding box center [149, 102] width 26 height 6
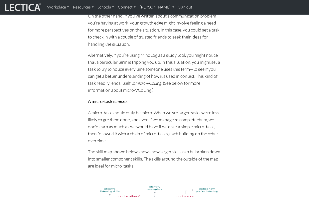
scroll to position [485, 0]
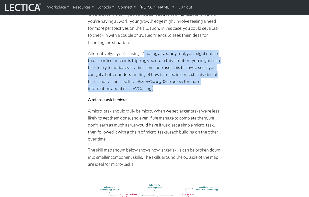
drag, startPoint x: 143, startPoint y: 45, endPoint x: 159, endPoint y: 83, distance: 40.9
click at [159, 83] on p "Alternatively, if you’re using MindLog as a study tool, you might notice that a…" at bounding box center [155, 71] width 134 height 42
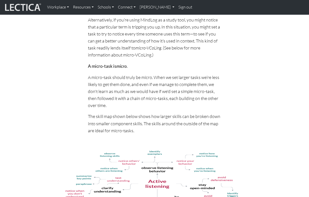
scroll to position [523, 0]
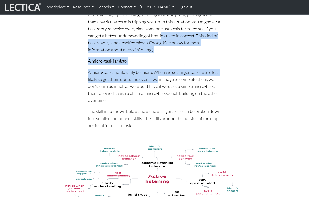
drag, startPoint x: 161, startPoint y: 27, endPoint x: 158, endPoint y: 71, distance: 44.9
click at [158, 71] on p "A micro-task should truly be micro. When we set larger tasks we’re less likely …" at bounding box center [155, 86] width 134 height 35
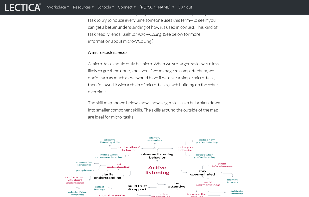
scroll to position [535, 0]
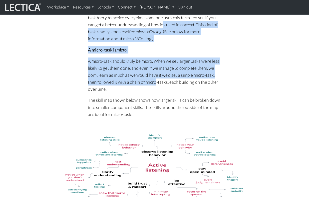
drag, startPoint x: 162, startPoint y: 21, endPoint x: 156, endPoint y: 74, distance: 53.9
click at [156, 74] on p "A micro-task should truly be micro. When we set larger tasks we’re less likely …" at bounding box center [155, 75] width 134 height 35
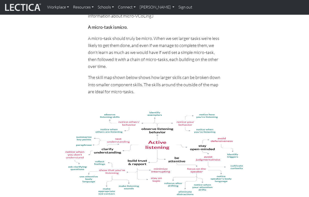
scroll to position [558, 0]
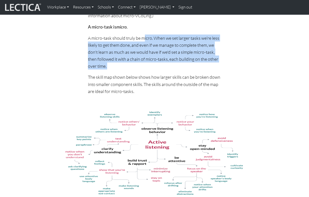
drag, startPoint x: 143, startPoint y: 34, endPoint x: 142, endPoint y: 67, distance: 33.6
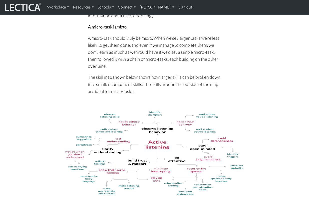
click at [142, 74] on p "The skill map shown below shows how larger skills can be broken down into small…" at bounding box center [155, 84] width 134 height 21
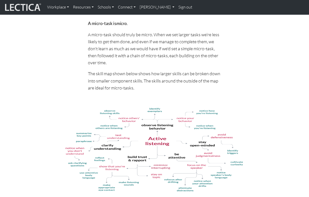
scroll to position [561, 0]
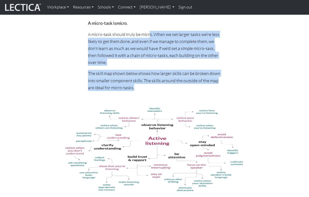
drag, startPoint x: 149, startPoint y: 27, endPoint x: 144, endPoint y: 79, distance: 52.5
click at [144, 79] on p "The skill map shown below shows how larger skills can be broken down into small…" at bounding box center [155, 80] width 134 height 21
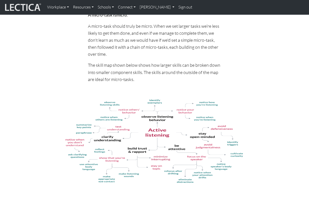
scroll to position [570, 0]
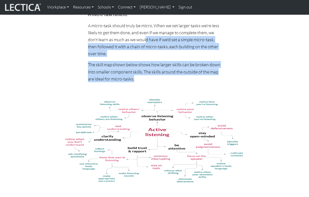
drag, startPoint x: 145, startPoint y: 30, endPoint x: 140, endPoint y: 73, distance: 43.4
click at [140, 74] on p "The skill map shown below shows how larger skills can be broken down into small…" at bounding box center [155, 71] width 134 height 21
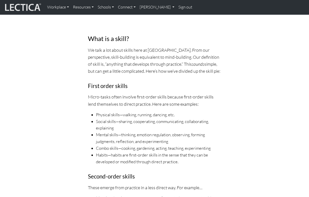
scroll to position [741, 0]
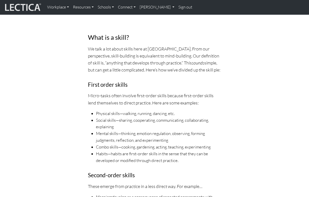
drag, startPoint x: 165, startPoint y: 42, endPoint x: 162, endPoint y: 83, distance: 41.4
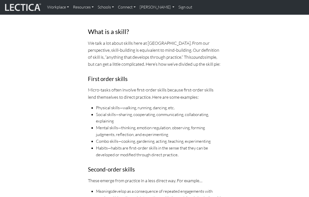
scroll to position [750, 0]
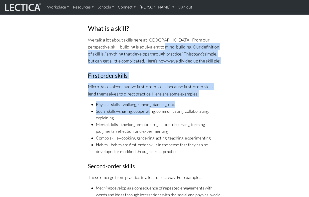
drag, startPoint x: 153, startPoint y: 37, endPoint x: 149, endPoint y: 102, distance: 65.4
click at [149, 108] on li "Social skills—sharing, cooperating, communicating, collaborating, explaining" at bounding box center [159, 115] width 126 height 14
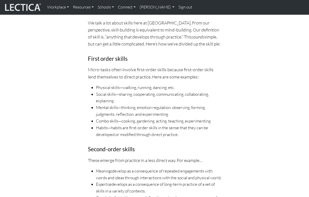
scroll to position [769, 0]
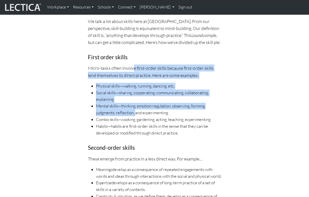
drag, startPoint x: 133, startPoint y: 62, endPoint x: 136, endPoint y: 108, distance: 46.4
click at [136, 108] on li "Mental skills—thinking, emotion regulation, observing, forming judgments, refle…" at bounding box center [159, 110] width 126 height 14
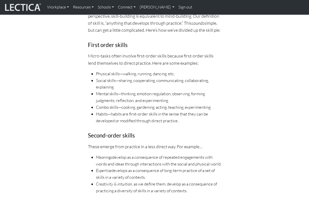
scroll to position [781, 0]
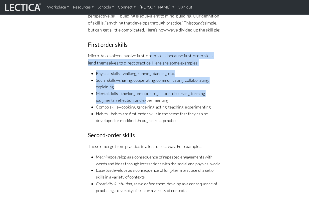
drag, startPoint x: 150, startPoint y: 51, endPoint x: 147, endPoint y: 94, distance: 43.2
click at [147, 95] on li "Mental skills—thinking, emotion regulation, observing, forming judgments, refle…" at bounding box center [159, 97] width 126 height 14
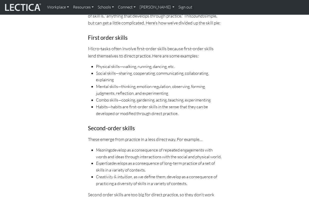
scroll to position [789, 0]
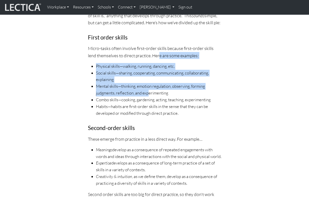
drag, startPoint x: 150, startPoint y: 45, endPoint x: 148, endPoint y: 91, distance: 45.8
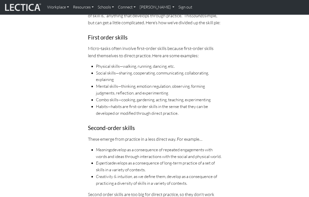
click at [148, 97] on li "Combo skills—cooking, gardening, acting, teaching, experimenting" at bounding box center [159, 100] width 126 height 7
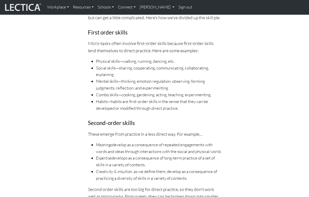
scroll to position [794, 0]
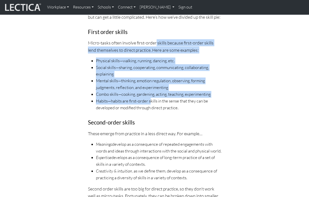
drag, startPoint x: 155, startPoint y: 35, endPoint x: 151, endPoint y: 98, distance: 62.9
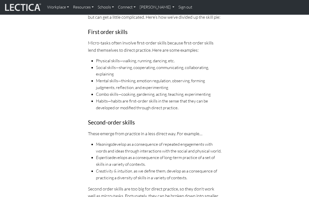
click at [151, 98] on li "Habits—habits are first-order skills in the sense that they can be developed or…" at bounding box center [159, 105] width 126 height 14
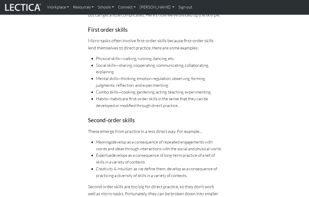
scroll to position [793, 0]
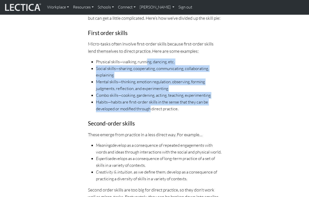
drag, startPoint x: 149, startPoint y: 55, endPoint x: 151, endPoint y: 100, distance: 45.3
click at [151, 100] on ul "Physical skills—walking, running, dancing, etc. Social skills—sharing, cooperat…" at bounding box center [155, 86] width 134 height 54
click at [151, 100] on li "Habits—habits are first-order skills in the sense that they can be developed or…" at bounding box center [159, 106] width 126 height 14
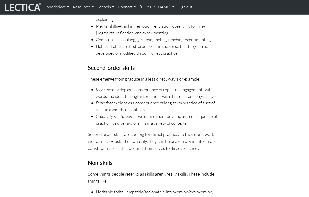
scroll to position [849, 0]
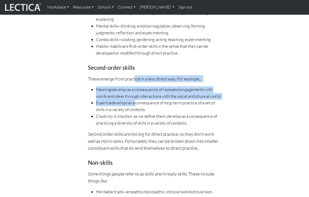
drag, startPoint x: 135, startPoint y: 74, endPoint x: 136, endPoint y: 104, distance: 30.5
click at [136, 104] on div "What is a skill? We talk a lot about skills here at Lectica. From our perspecti…" at bounding box center [155, 181] width 140 height 531
click at [136, 104] on li "Expertise develops as a consequence of long-term practice of a set of skills in…" at bounding box center [159, 107] width 126 height 14
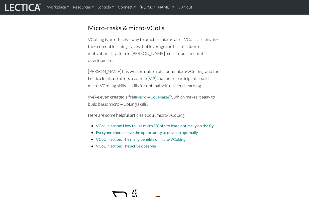
scroll to position [1131, 0]
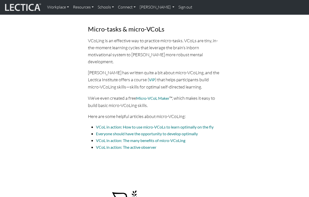
click at [152, 98] on span "Micro-VCoL Maker" at bounding box center [152, 98] width 33 height 5
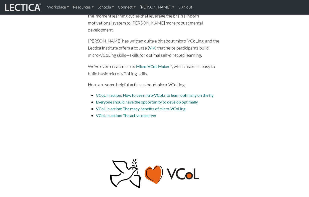
scroll to position [1163, 0]
